Goal: Task Accomplishment & Management: Manage account settings

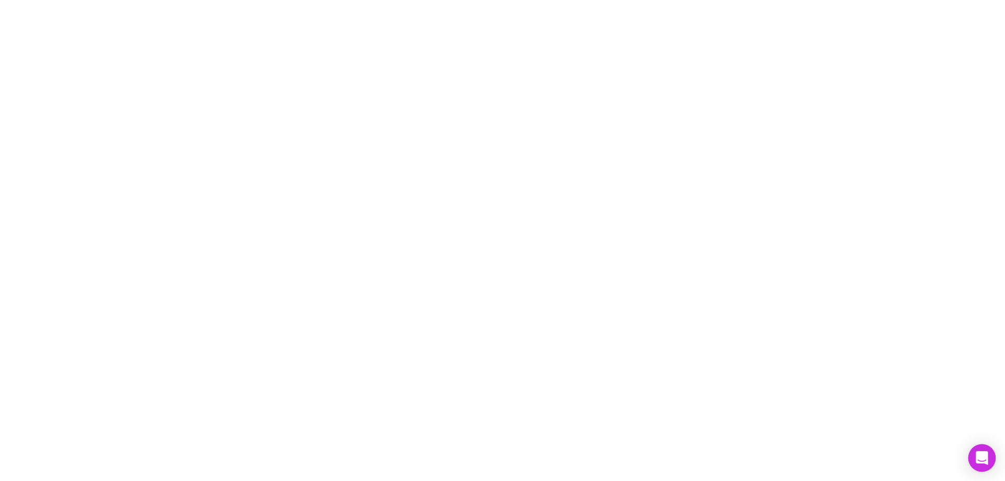
click at [986, 456] on icon "Open Intercom Messenger" at bounding box center [982, 458] width 12 height 14
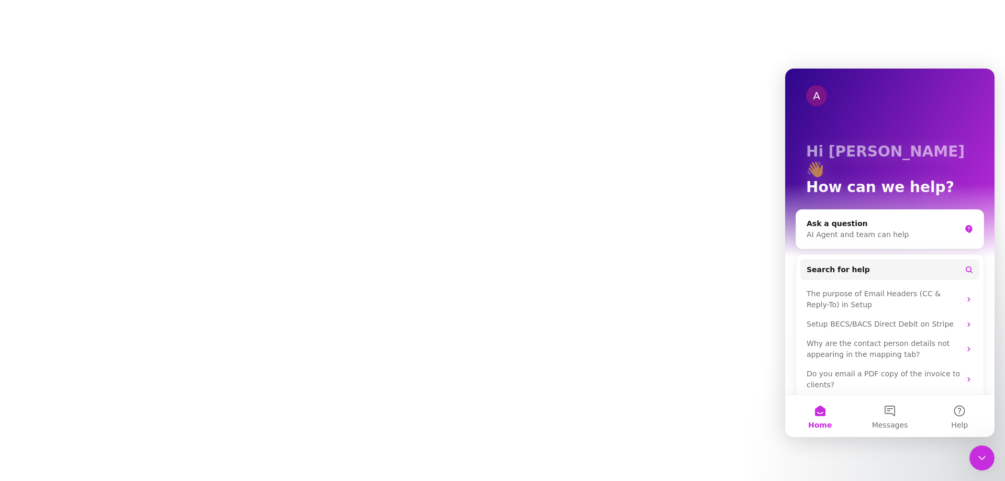
click at [984, 459] on icon "Close Intercom Messenger" at bounding box center [982, 458] width 13 height 13
